Goal: Check status: Check status

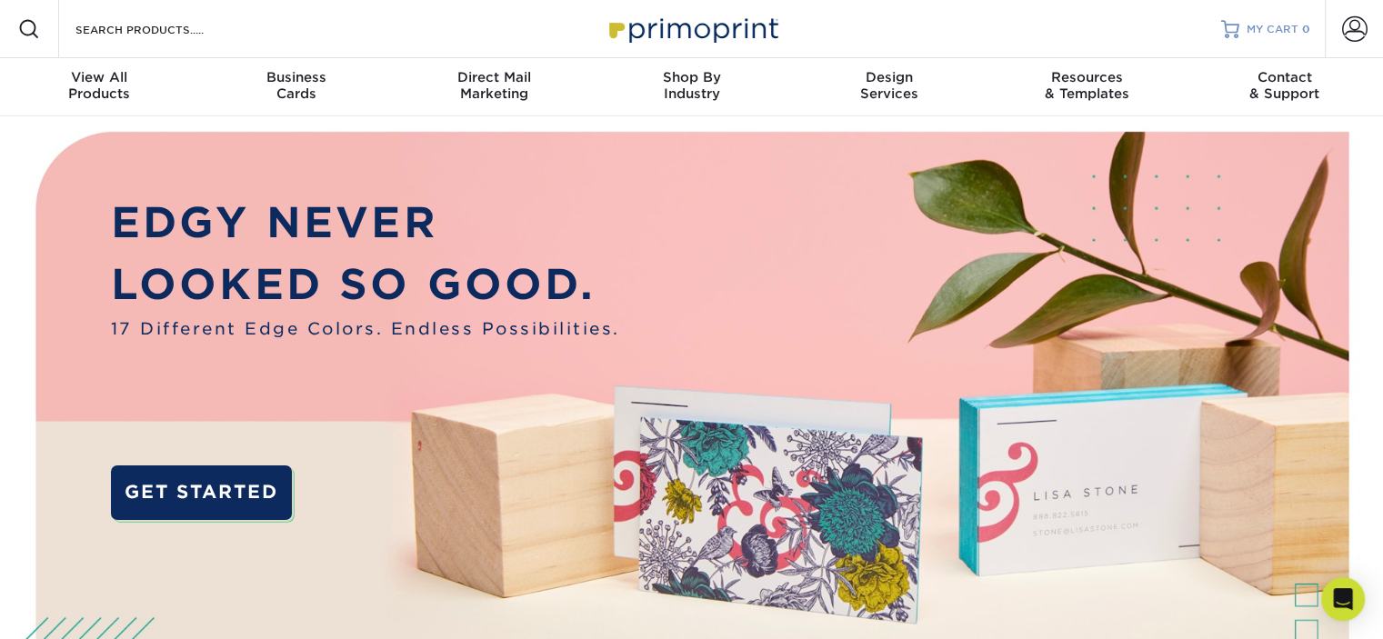
click at [1261, 18] on link "MY CART 0" at bounding box center [1265, 29] width 89 height 58
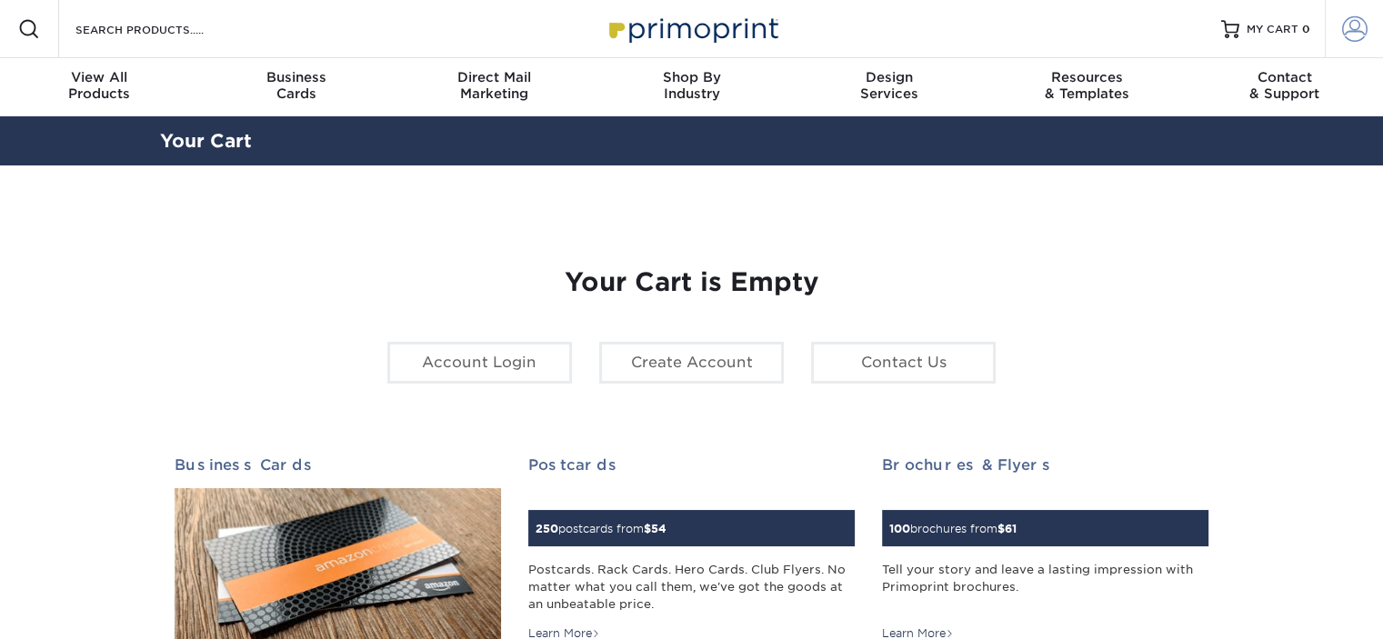
type input "[PERSON_NAME][EMAIL_ADDRESS][DOMAIN_NAME]"
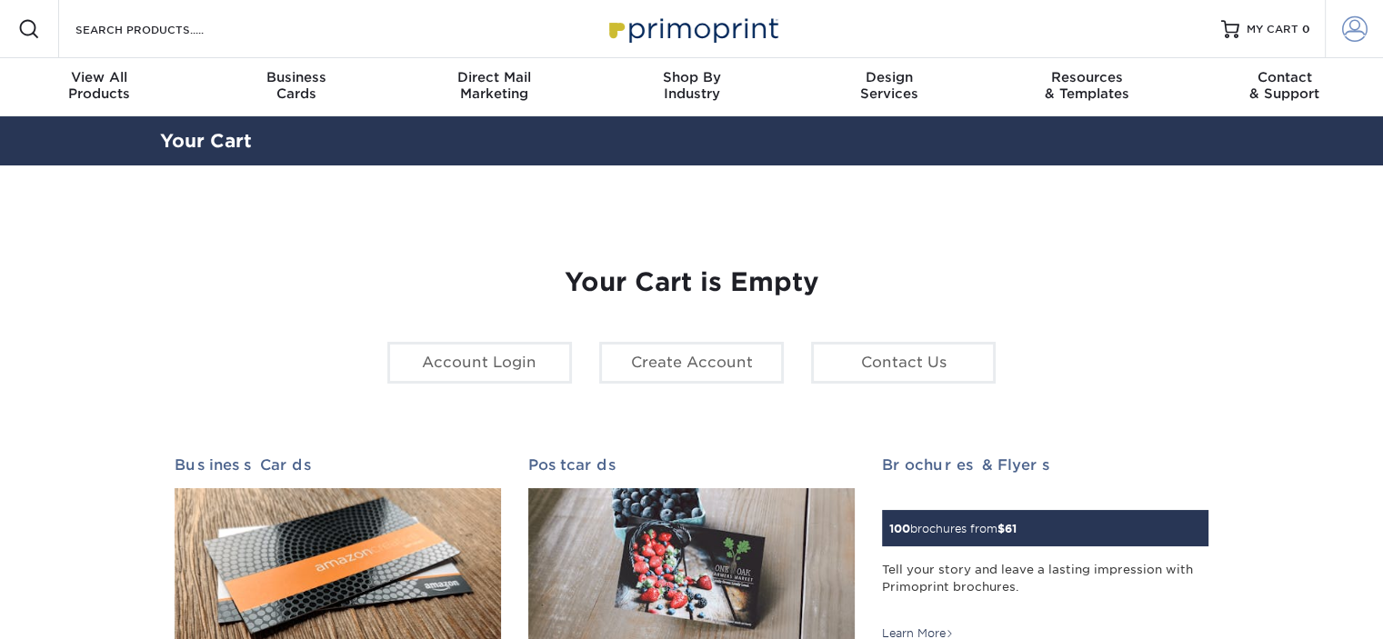
click at [1357, 28] on span at bounding box center [1354, 28] width 25 height 25
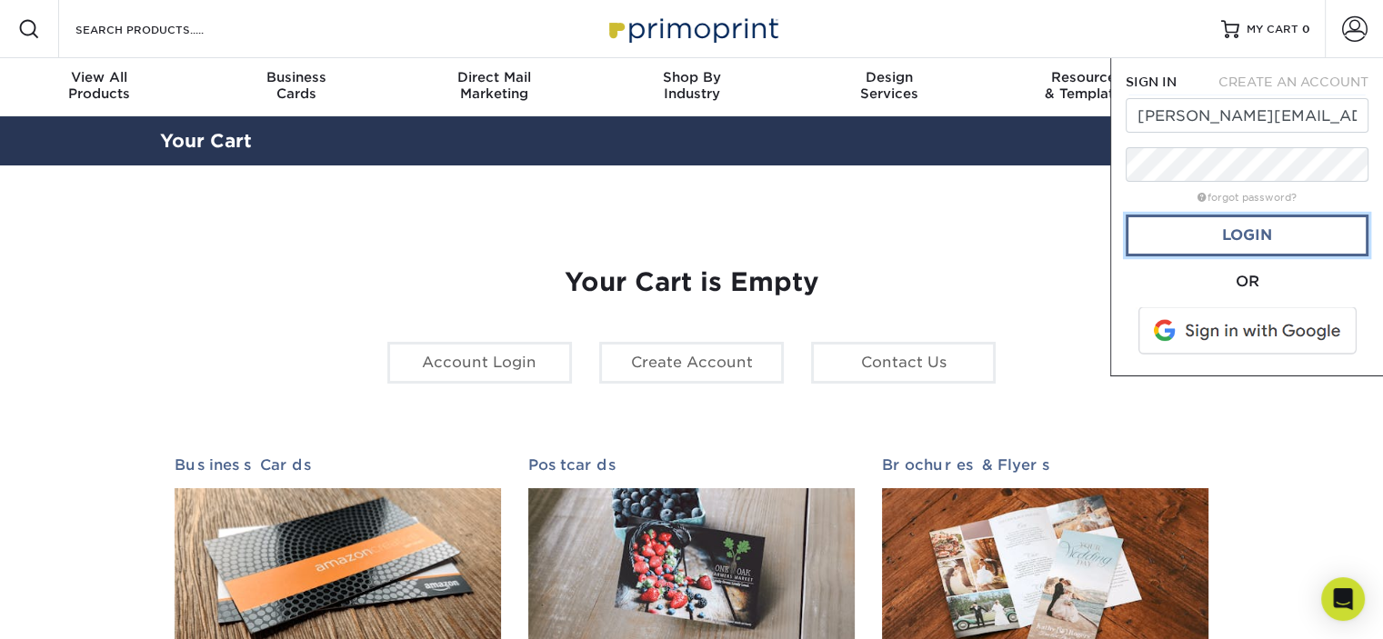
click at [1251, 239] on link "Login" at bounding box center [1247, 236] width 243 height 42
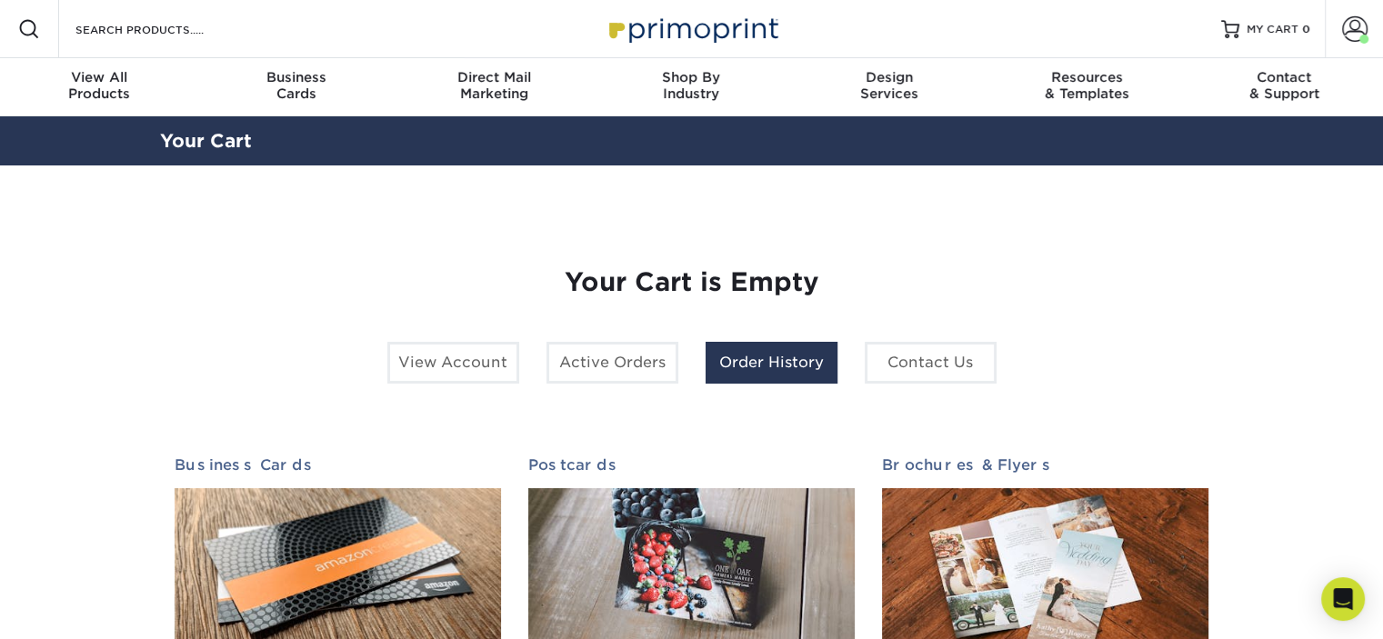
click at [757, 372] on link "Order History" at bounding box center [772, 363] width 132 height 42
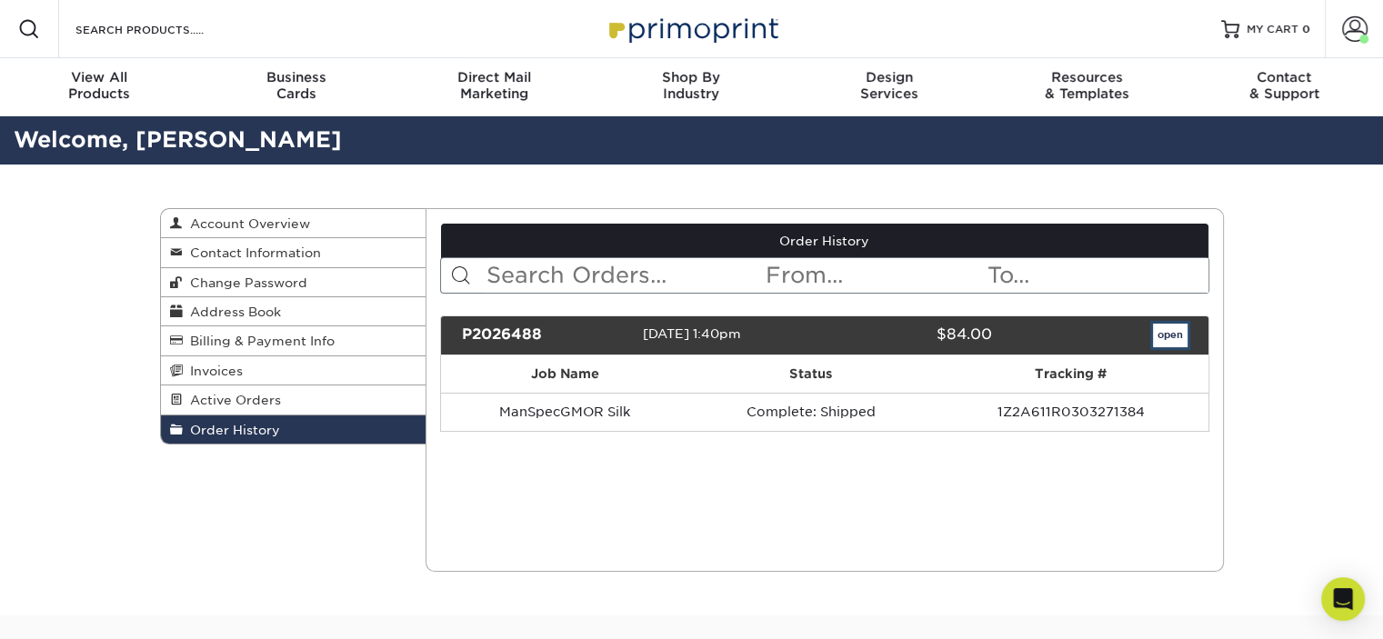
click at [1176, 334] on link "open" at bounding box center [1170, 336] width 35 height 24
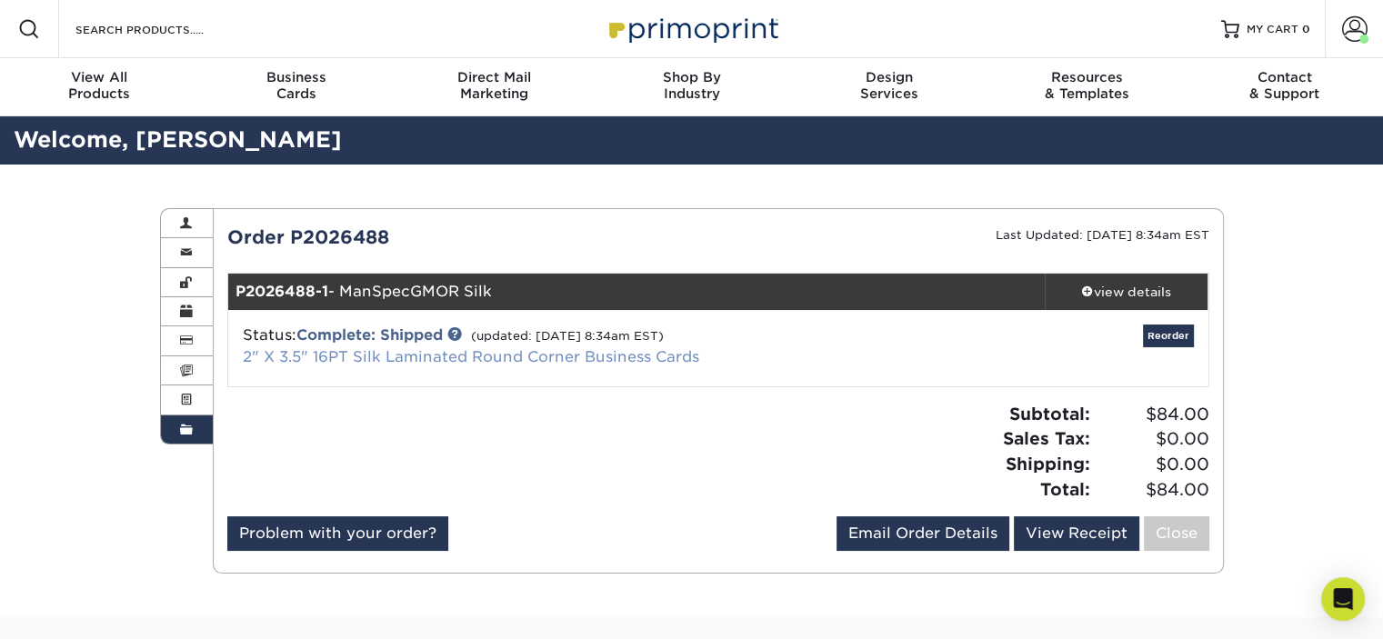
click at [487, 360] on link "2" X 3.5" 16PT Silk Laminated Round Corner Business Cards" at bounding box center [471, 356] width 456 height 17
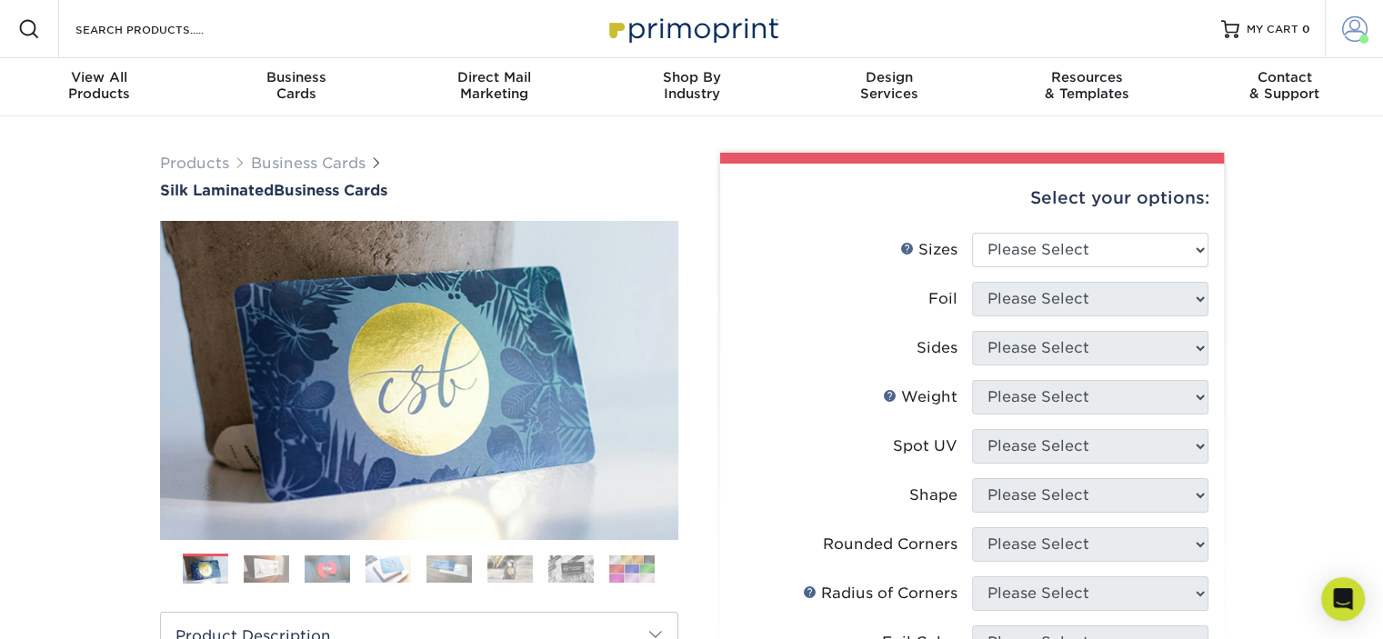
click at [1350, 28] on span at bounding box center [1354, 28] width 25 height 25
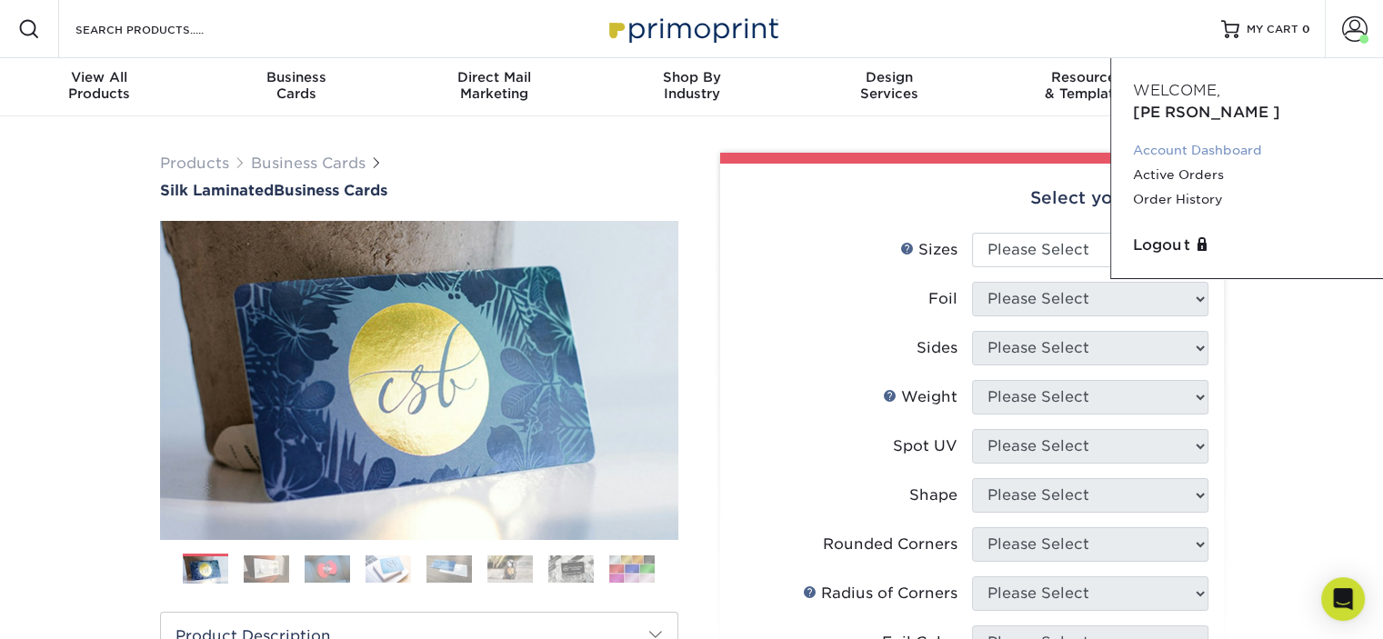
click at [1226, 138] on link "Account Dashboard" at bounding box center [1247, 150] width 228 height 25
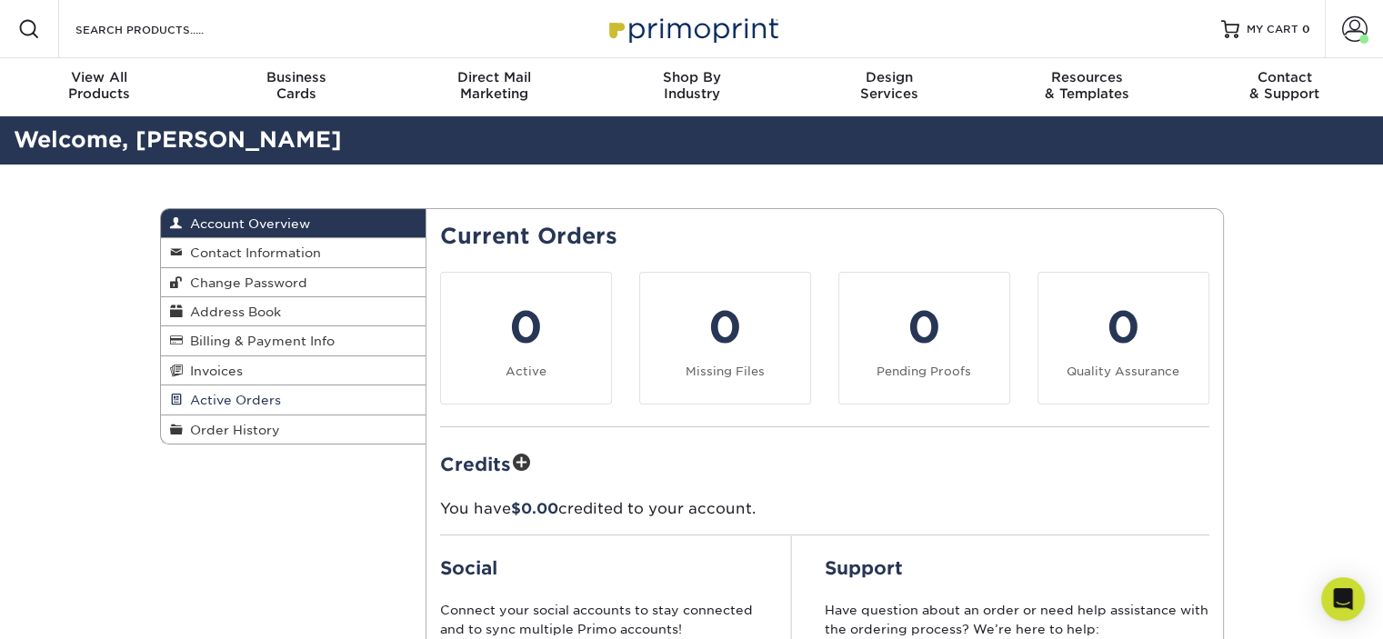
click at [266, 390] on link "Active Orders" at bounding box center [294, 400] width 266 height 29
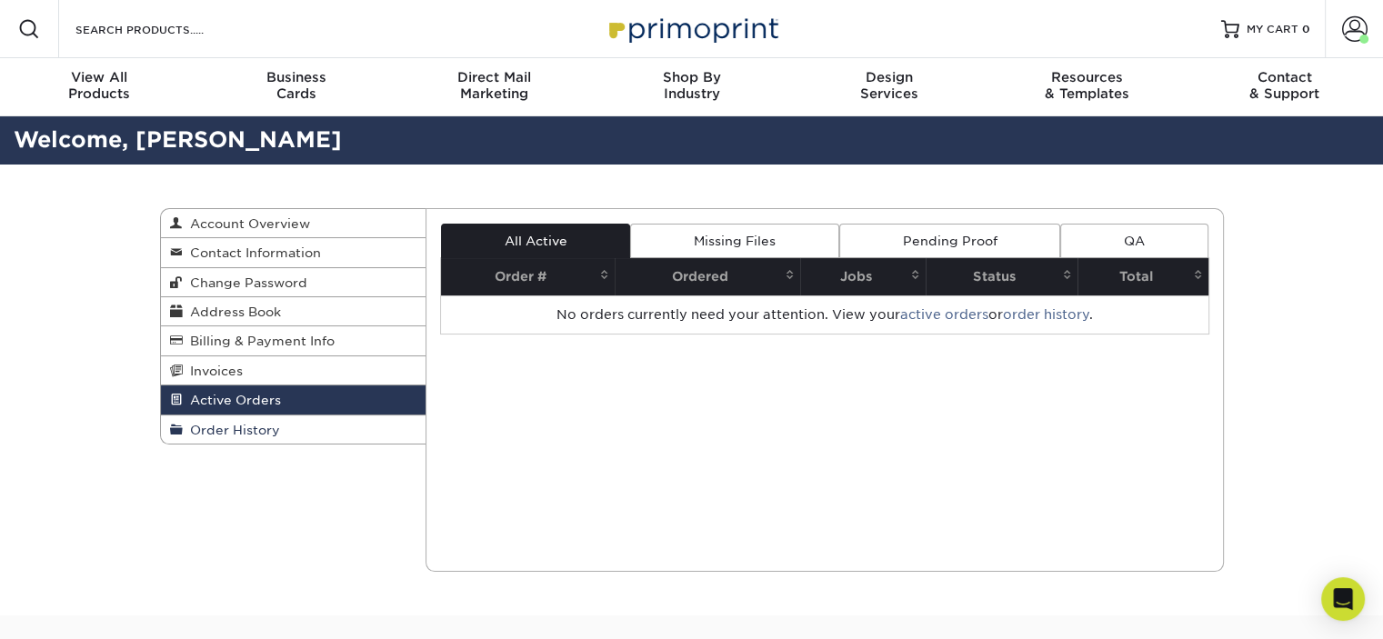
click at [249, 432] on span "Order History" at bounding box center [231, 430] width 97 height 15
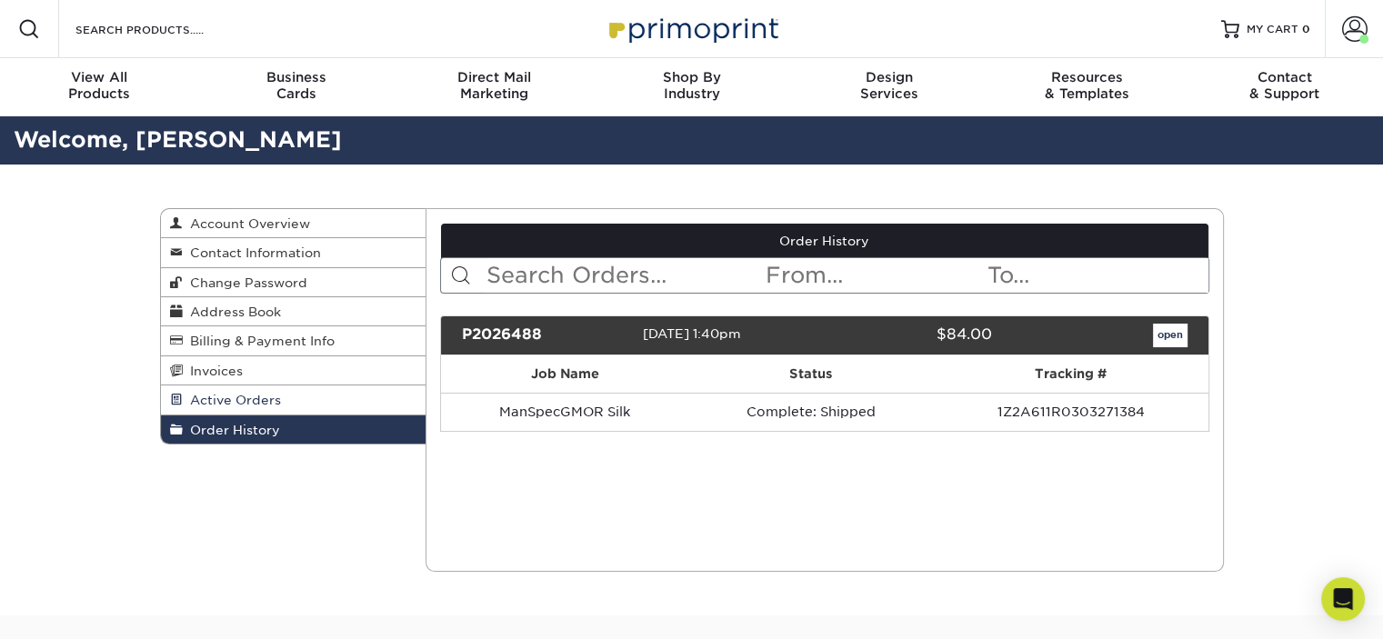
click at [272, 398] on span "Active Orders" at bounding box center [232, 400] width 98 height 15
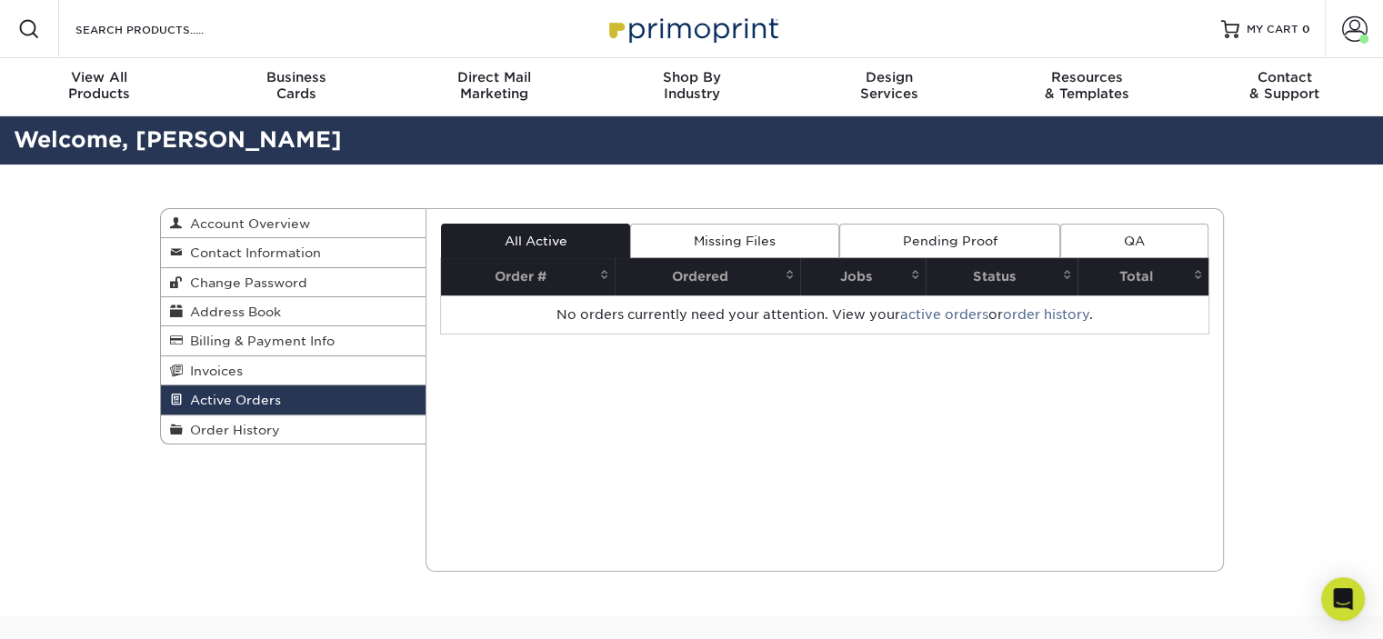
click at [898, 239] on link "Pending Proof" at bounding box center [949, 241] width 221 height 35
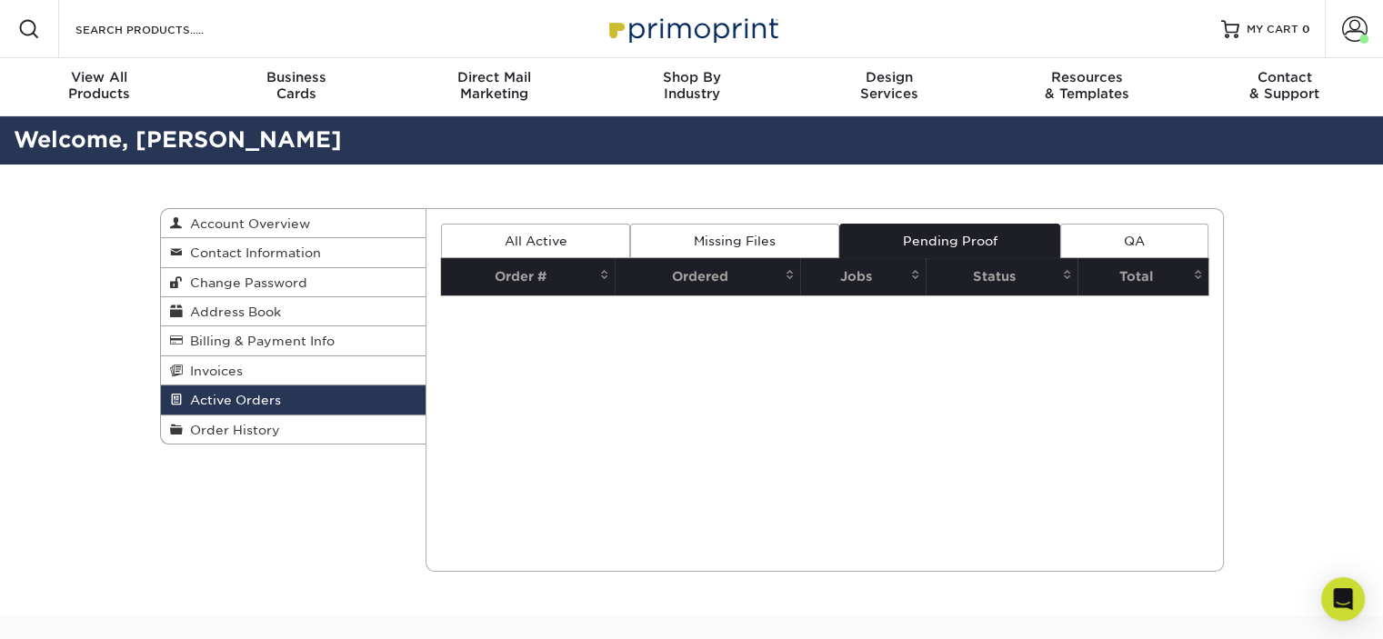
click at [768, 237] on link "Missing Files" at bounding box center [734, 241] width 208 height 35
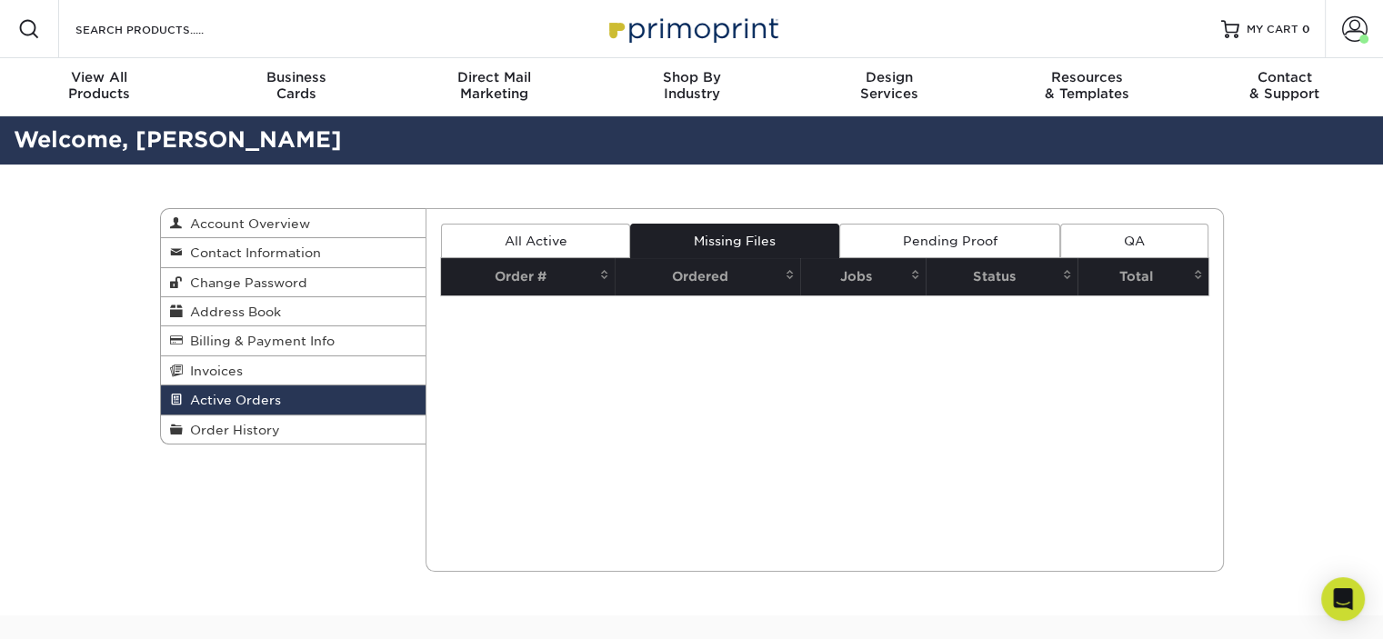
click at [1166, 236] on link "QA" at bounding box center [1133, 241] width 147 height 35
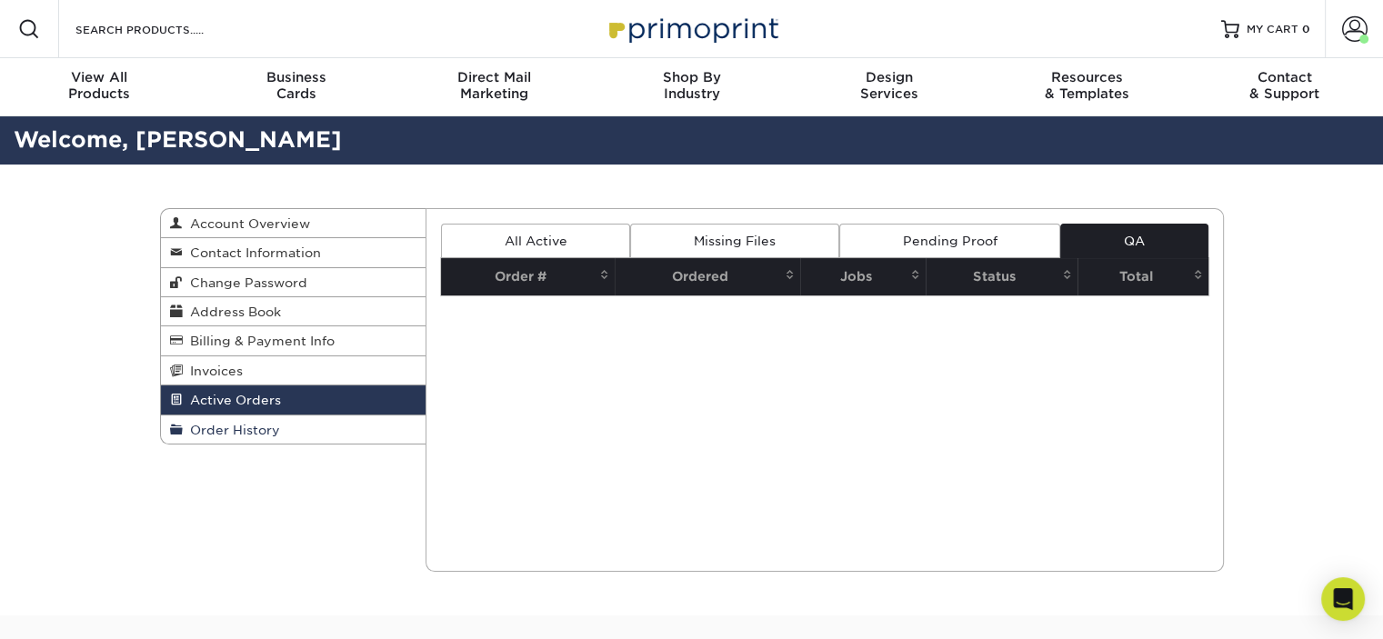
click at [222, 432] on span "Order History" at bounding box center [231, 430] width 97 height 15
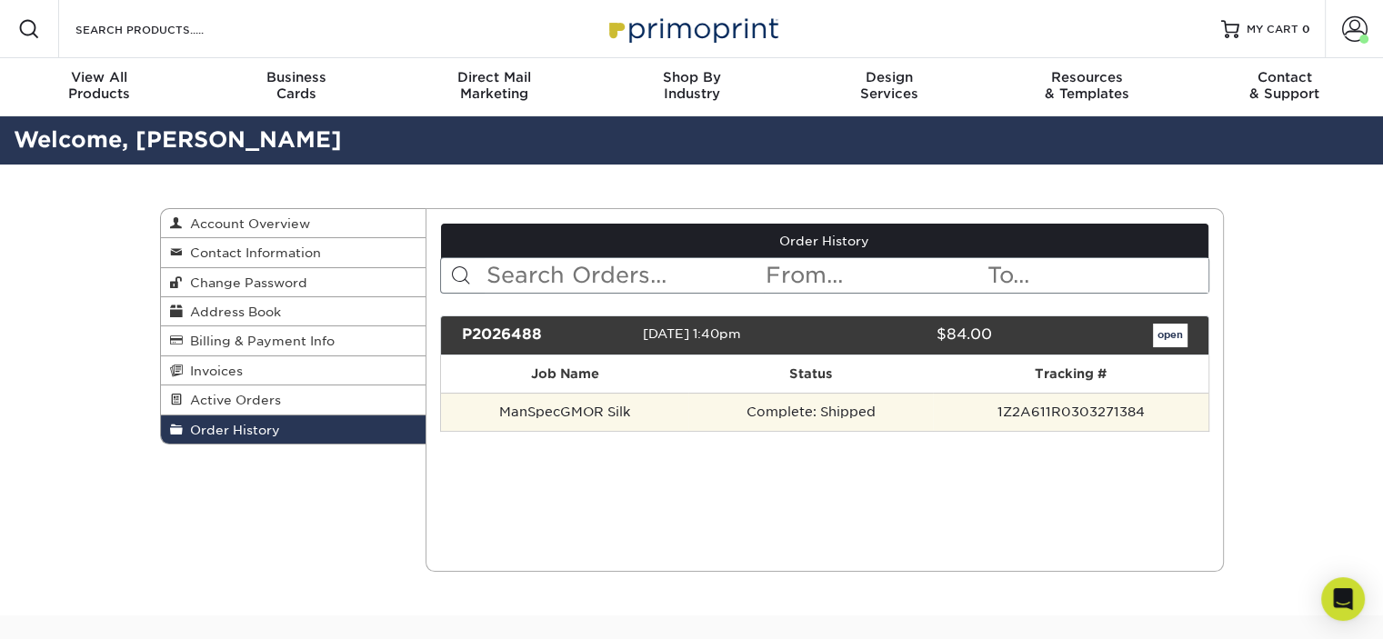
click at [812, 419] on td "Complete: Shipped" at bounding box center [810, 412] width 245 height 38
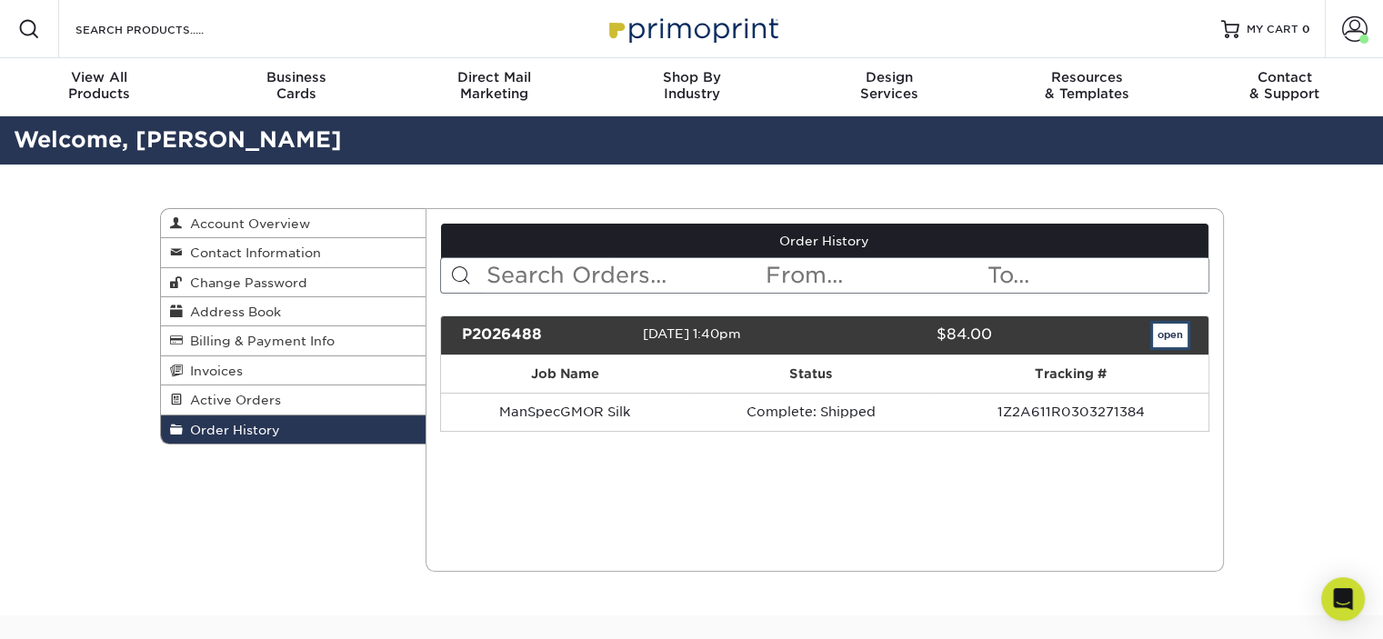
click at [1171, 335] on link "open" at bounding box center [1170, 336] width 35 height 24
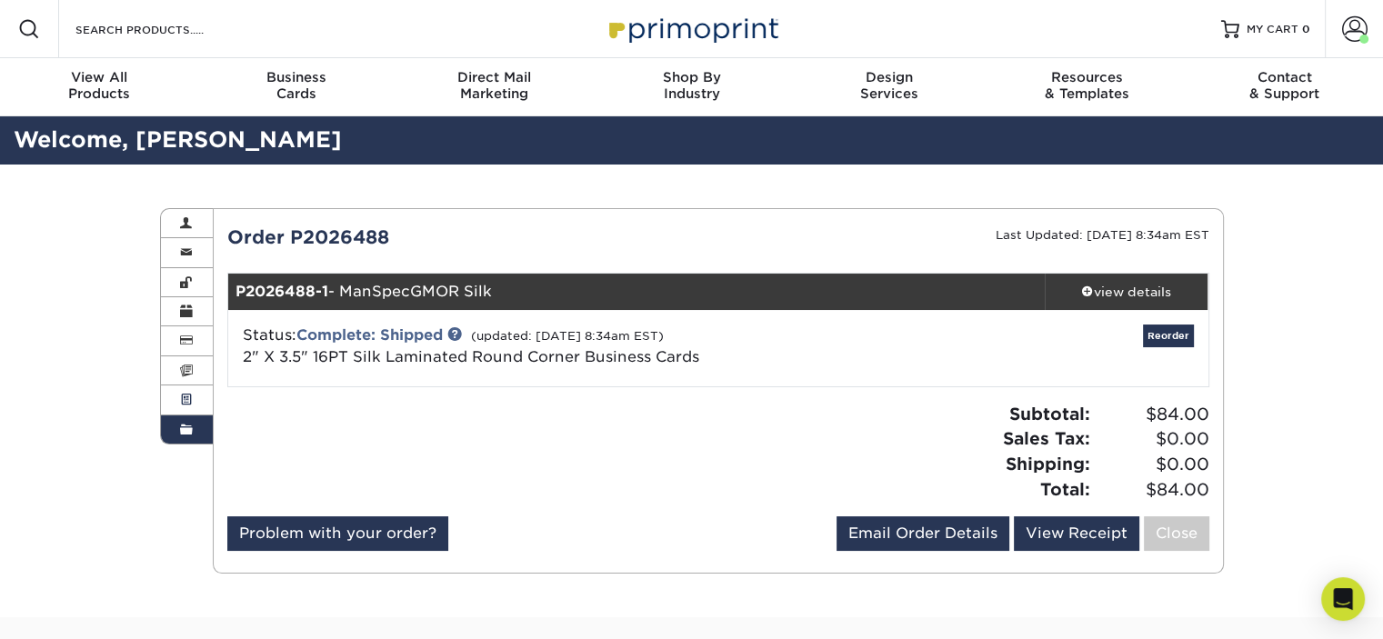
click at [182, 403] on span at bounding box center [186, 400] width 13 height 15
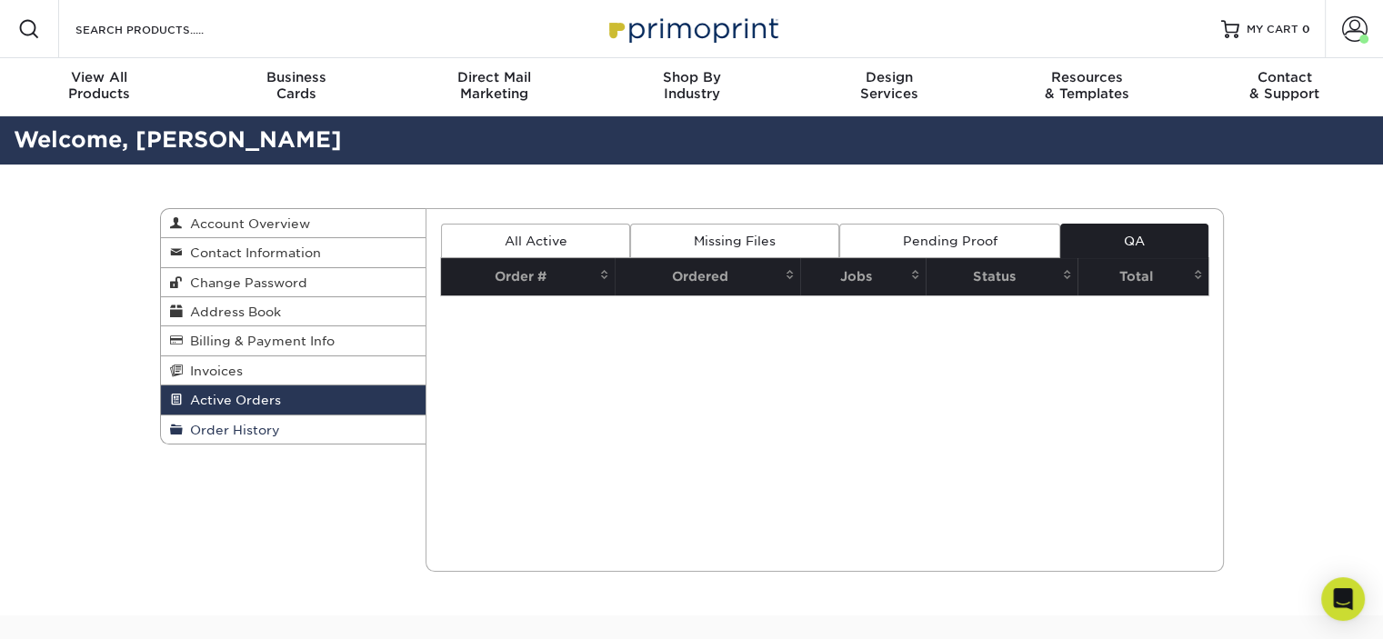
click at [265, 430] on span "Order History" at bounding box center [231, 430] width 97 height 15
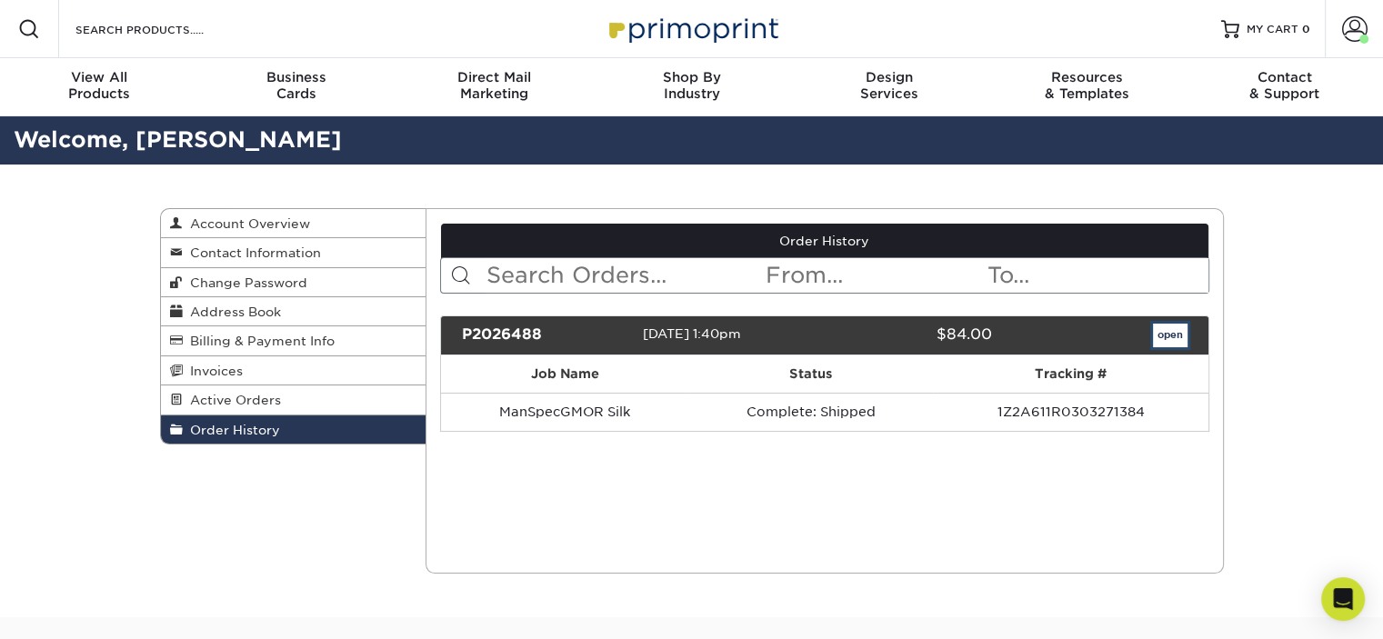
click at [1169, 332] on link "open" at bounding box center [1170, 336] width 35 height 24
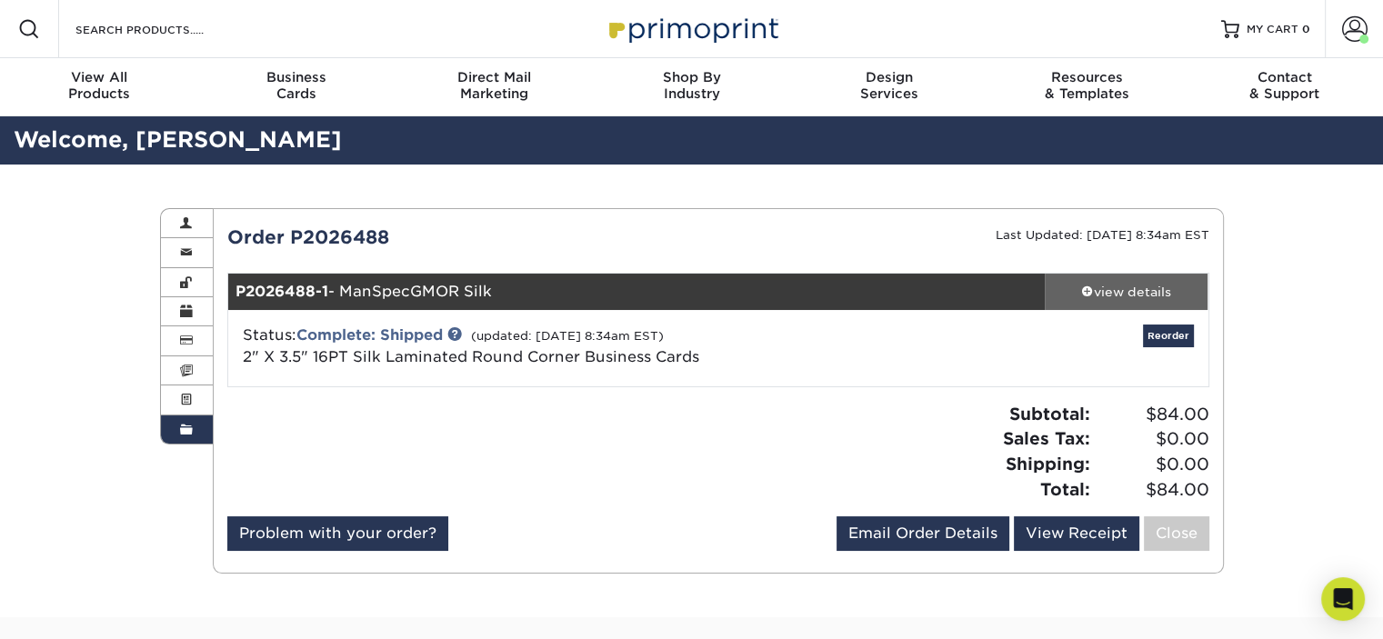
click at [1117, 294] on div "view details" at bounding box center [1127, 292] width 164 height 18
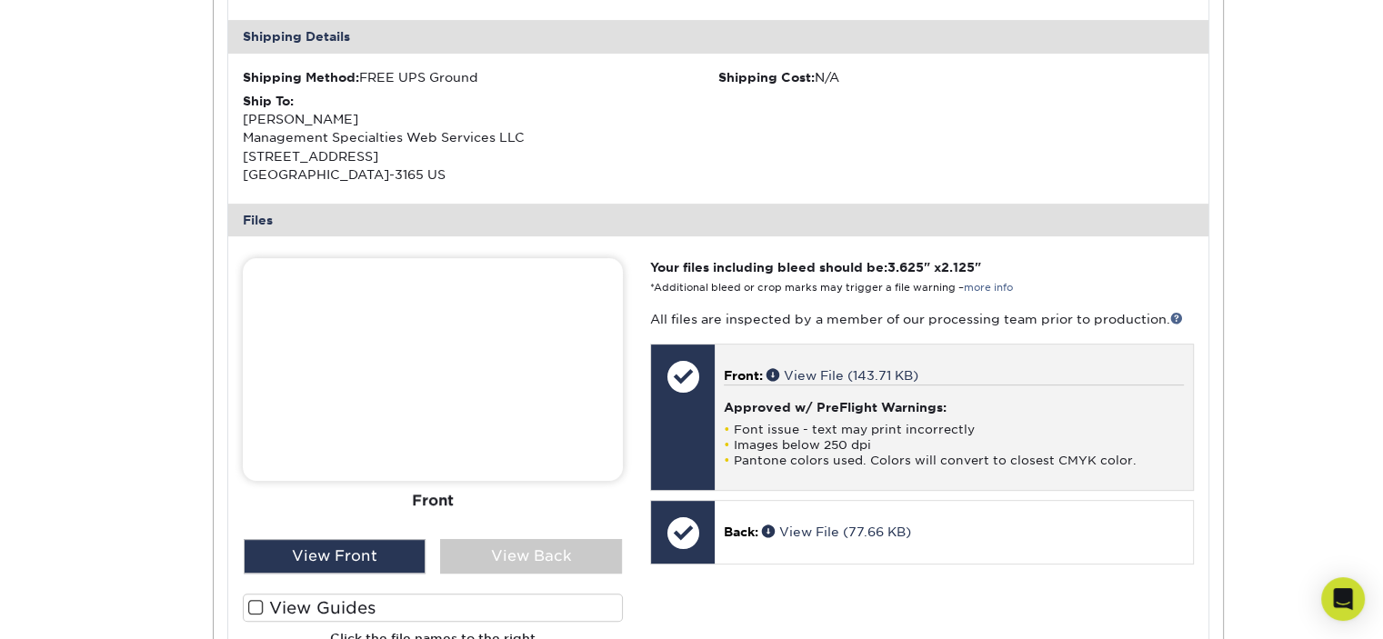
scroll to position [727, 0]
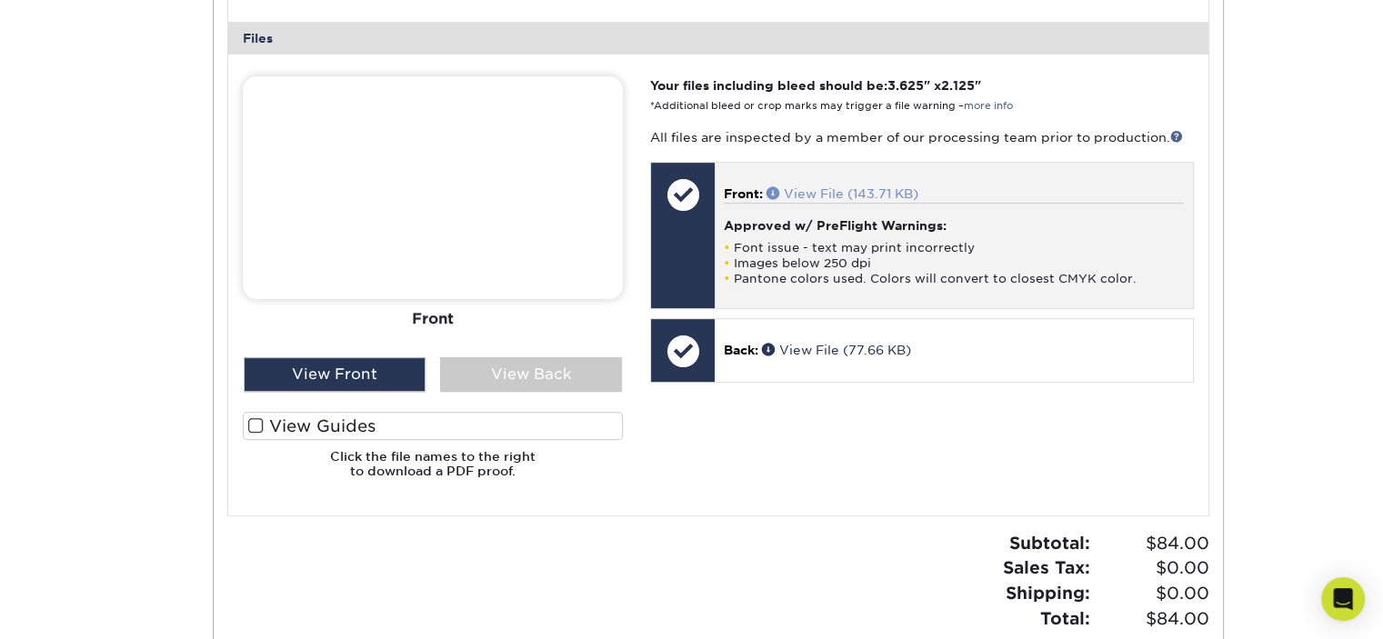
click at [818, 189] on link "View File (143.71 KB)" at bounding box center [843, 193] width 152 height 15
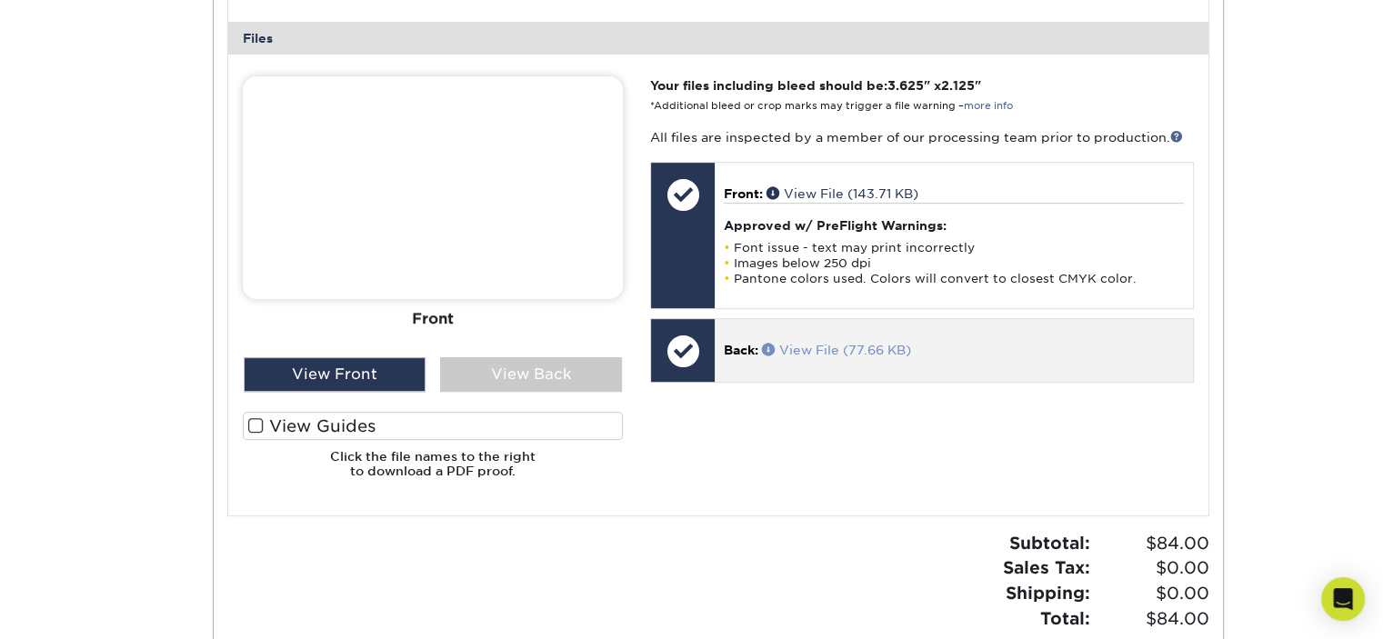
click at [810, 345] on link "View File (77.66 KB)" at bounding box center [836, 350] width 149 height 15
click at [848, 353] on link "View File (77.66 KB)" at bounding box center [836, 350] width 149 height 15
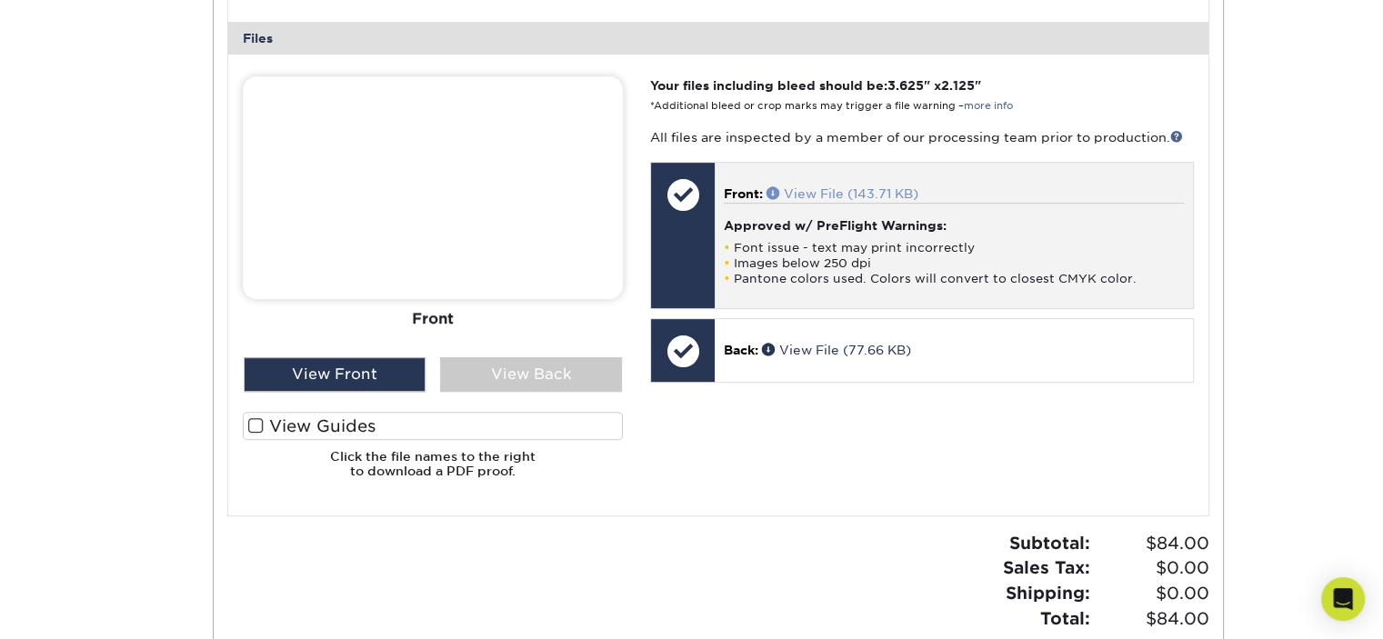
click at [836, 191] on link "View File (143.71 KB)" at bounding box center [843, 193] width 152 height 15
